Goal: Check status: Check status

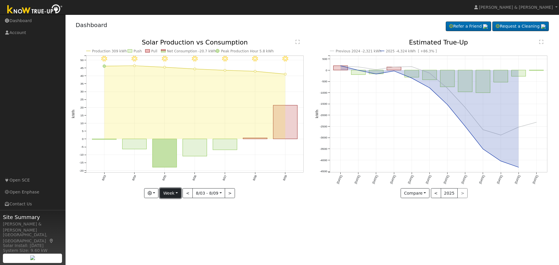
click at [174, 193] on button "Week" at bounding box center [170, 193] width 21 height 10
click at [174, 222] on link "Month" at bounding box center [180, 222] width 40 height 8
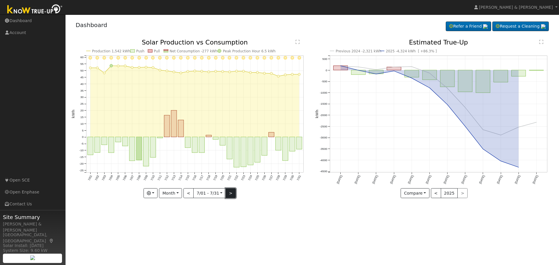
click at [230, 195] on button ">" at bounding box center [231, 193] width 10 height 10
type input "[DATE]"
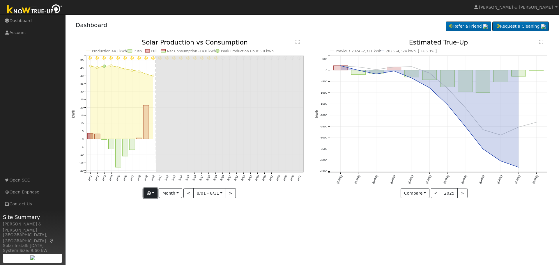
click at [156, 192] on button "button" at bounding box center [151, 193] width 14 height 10
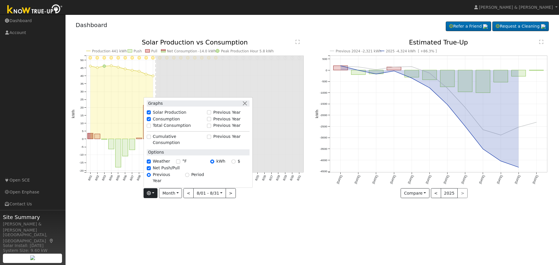
click at [213, 116] on div "Previous Year" at bounding box center [228, 112] width 42 height 6
click at [211, 116] on div "Previous Year" at bounding box center [228, 112] width 42 height 6
click at [211, 115] on input "Previous Year" at bounding box center [209, 113] width 4 height 4
checkbox input "true"
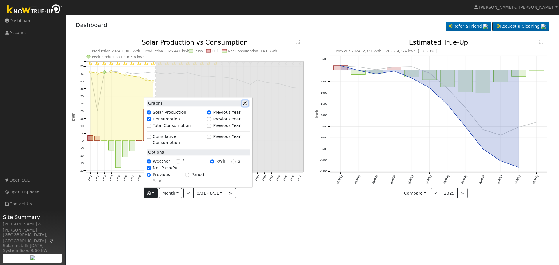
click at [247, 107] on button "button" at bounding box center [245, 103] width 6 height 6
